Goal: Submit feedback/report problem

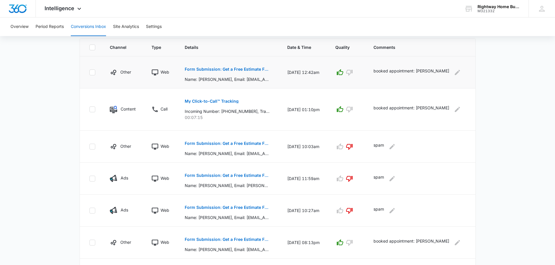
scroll to position [204, 0]
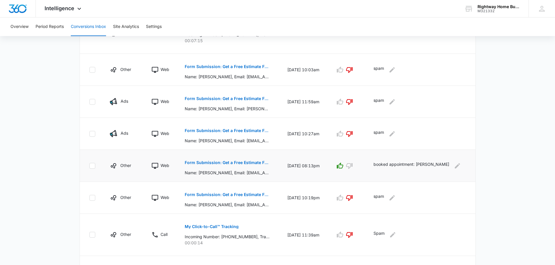
click at [231, 162] on p "Form Submission: Get a Free Estimate Form - NEW [DATE]" at bounding box center [227, 163] width 85 height 4
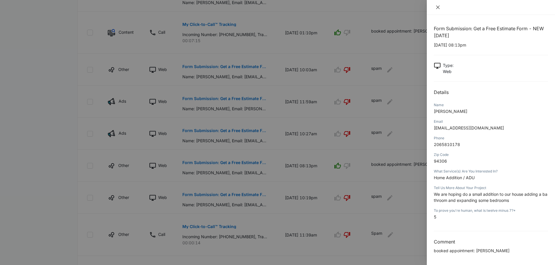
click at [435, 5] on button "Close" at bounding box center [438, 7] width 8 height 5
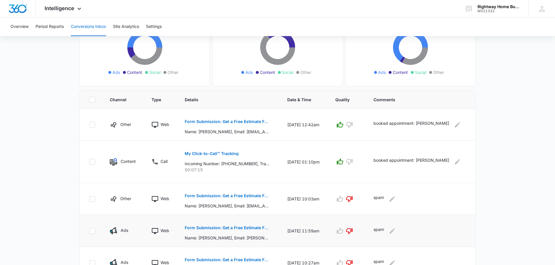
scroll to position [0, 0]
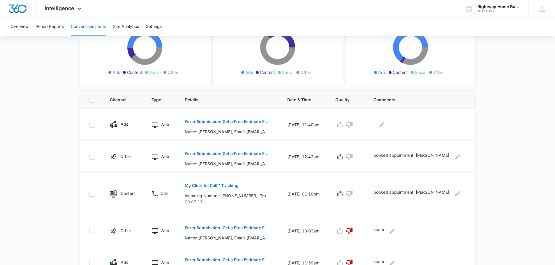
scroll to position [87, 0]
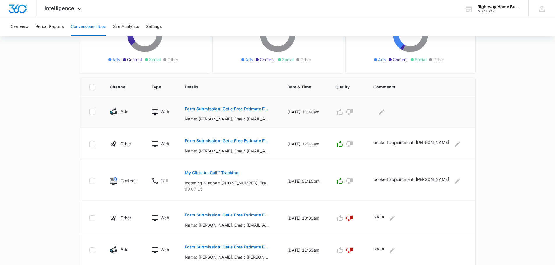
click at [257, 109] on p "Form Submission: Get a Free Estimate Form - NEW [DATE]" at bounding box center [227, 109] width 85 height 4
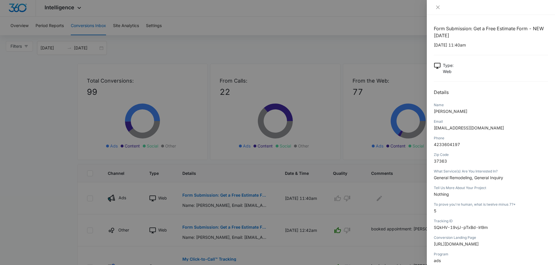
scroll to position [0, 0]
click at [438, 8] on icon "close" at bounding box center [437, 7] width 3 height 3
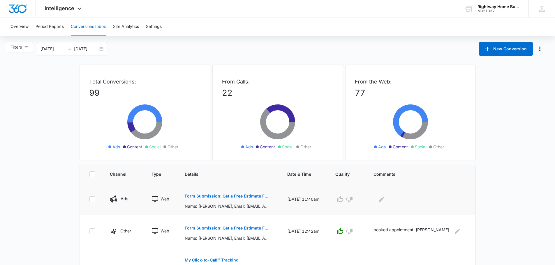
click at [244, 197] on p "Form Submission: Get a Free Estimate Form - NEW [DATE]" at bounding box center [227, 196] width 85 height 4
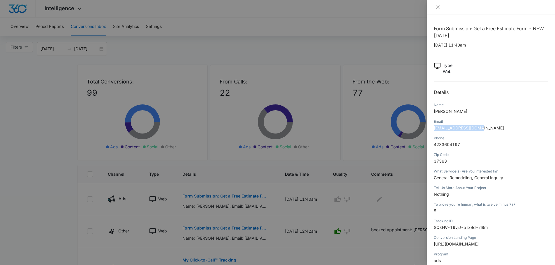
drag, startPoint x: 434, startPoint y: 127, endPoint x: 482, endPoint y: 128, distance: 47.8
click at [482, 128] on span "[EMAIL_ADDRESS][DOMAIN_NAME]" at bounding box center [469, 127] width 70 height 5
copy span "[EMAIL_ADDRESS][DOMAIN_NAME]"
click at [437, 10] on button "Close" at bounding box center [438, 7] width 8 height 5
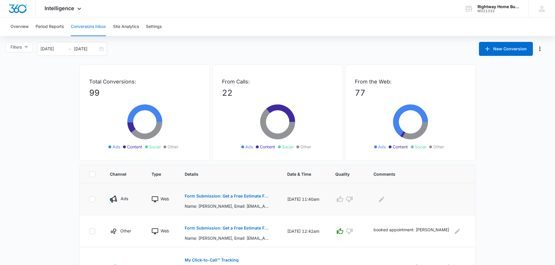
click at [241, 196] on p "Form Submission: Get a Free Estimate Form - NEW [DATE]" at bounding box center [227, 196] width 85 height 4
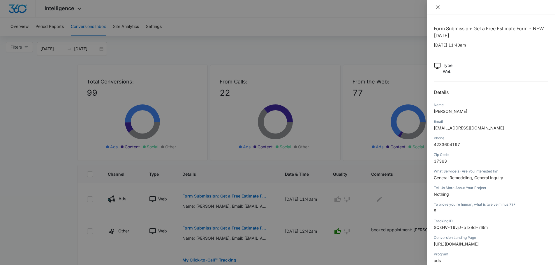
click at [438, 8] on icon "close" at bounding box center [437, 7] width 3 height 3
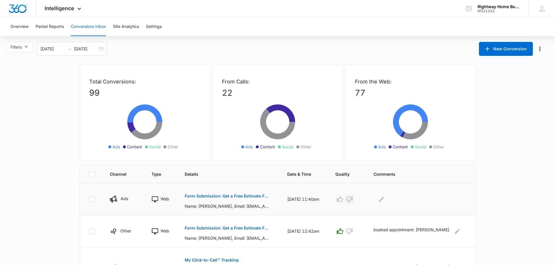
click at [353, 199] on icon "button" at bounding box center [349, 199] width 7 height 7
click at [385, 199] on icon "Edit Comments" at bounding box center [381, 199] width 7 height 7
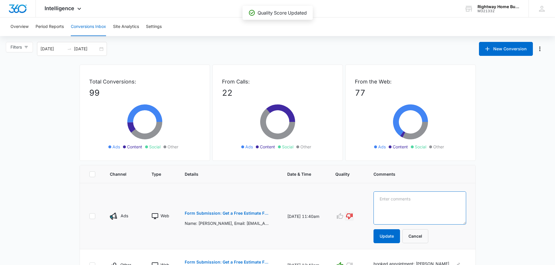
click at [387, 199] on textarea at bounding box center [419, 208] width 93 height 33
type textarea "spam"
click at [391, 238] on button "Update" at bounding box center [386, 236] width 26 height 14
